Goal: Task Accomplishment & Management: Manage account settings

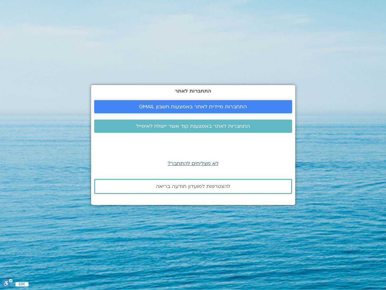
click at [200, 105] on span "התחברות מיידית לאתר באמצעות חשבון GMAIL" at bounding box center [193, 107] width 108 height 6
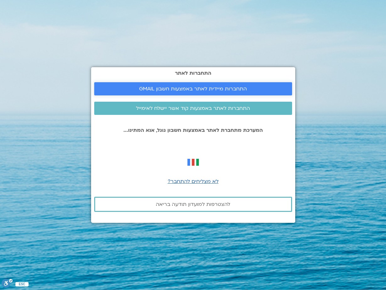
click at [214, 88] on span "התחברות מיידית לאתר באמצעות חשבון GMAIL" at bounding box center [193, 89] width 108 height 6
click at [226, 89] on span "התחברות מיידית לאתר באמצעות חשבון GMAIL" at bounding box center [193, 89] width 108 height 6
click at [181, 89] on span "התחברות מיידית לאתר באמצעות חשבון GMAIL" at bounding box center [193, 89] width 108 height 6
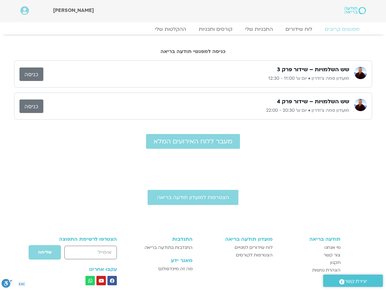
click at [31, 74] on link "כניסה" at bounding box center [31, 75] width 24 height 14
